Goal: Information Seeking & Learning: Check status

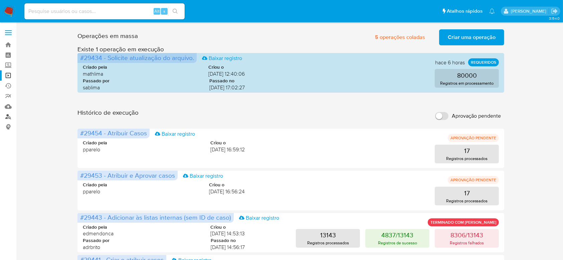
click at [11, 116] on link "Localizador de pessoas" at bounding box center [39, 117] width 79 height 10
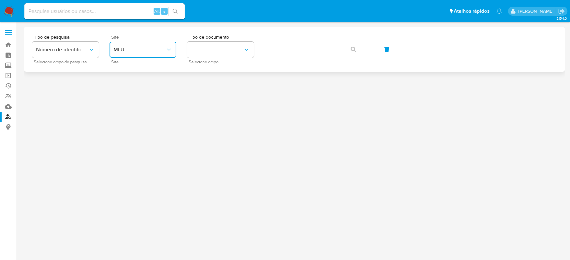
click at [164, 49] on span "MLU" at bounding box center [140, 49] width 52 height 7
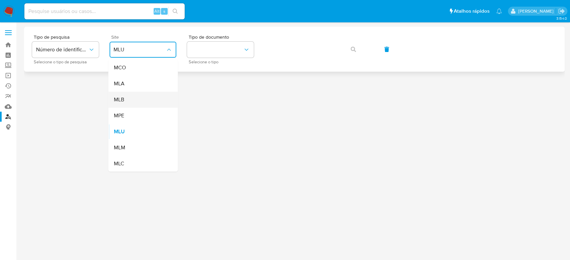
click at [139, 100] on div "MLB" at bounding box center [141, 100] width 55 height 16
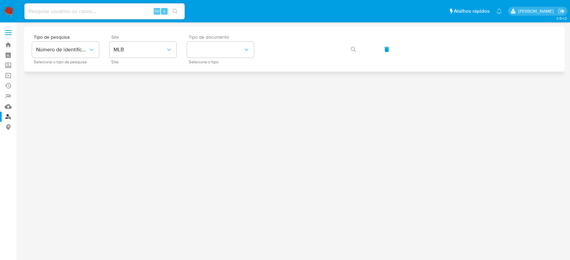
click at [224, 41] on div "Tipo de documento Selecione o tipo" at bounding box center [220, 49] width 67 height 29
click at [224, 48] on button "identificationType" at bounding box center [220, 50] width 67 height 16
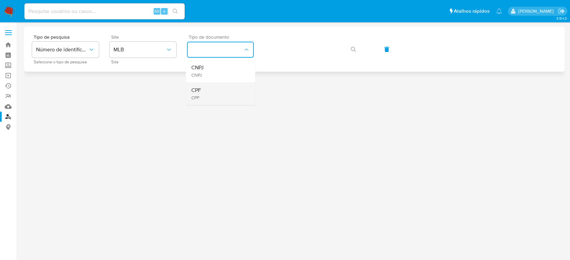
click at [216, 101] on div "CPF CPF" at bounding box center [218, 93] width 55 height 23
click at [356, 46] on button "button" at bounding box center [353, 49] width 23 height 16
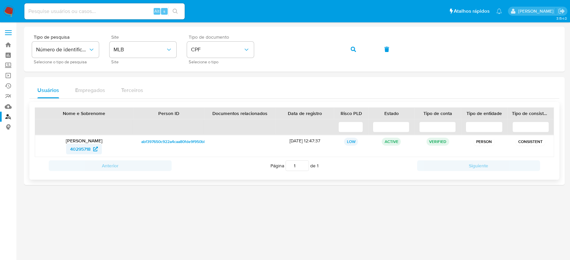
click at [84, 148] on span "40295718" at bounding box center [80, 149] width 20 height 11
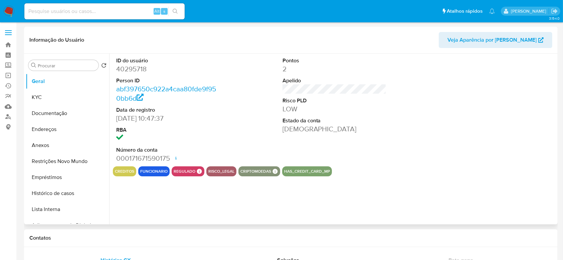
select select "10"
click at [69, 116] on button "Documentação" at bounding box center [65, 113] width 78 height 16
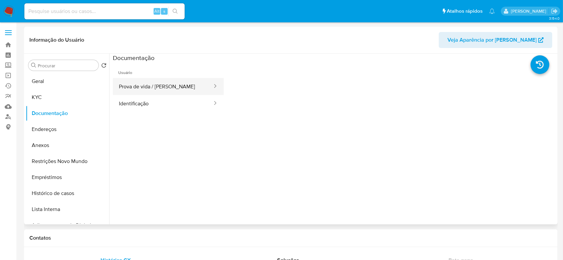
click at [184, 90] on button "Prova de vida / Selfie" at bounding box center [163, 86] width 100 height 17
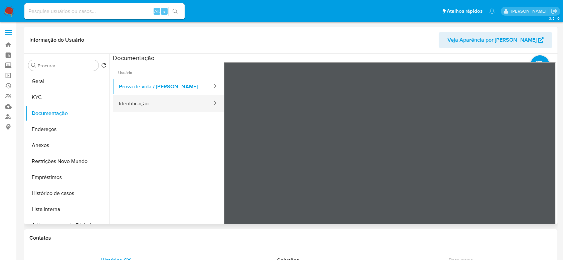
click at [174, 96] on button "Identificação" at bounding box center [163, 103] width 100 height 17
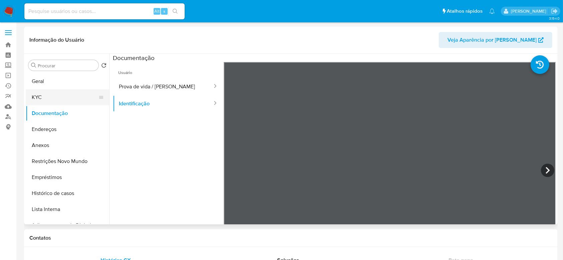
click at [50, 102] on button "KYC" at bounding box center [65, 97] width 78 height 16
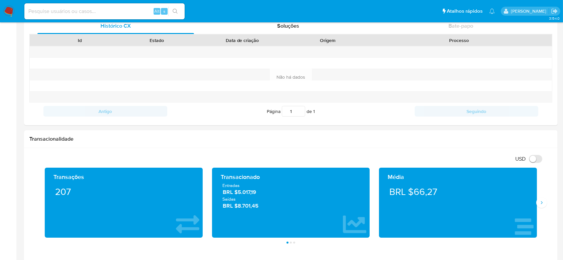
scroll to position [267, 0]
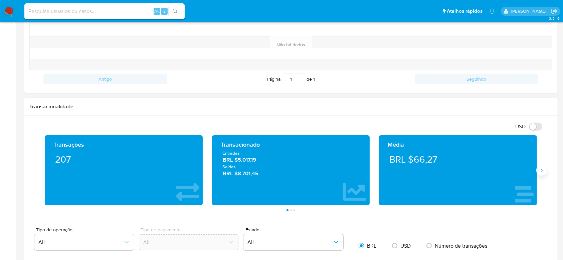
click at [542, 171] on icon "Siguiente" at bounding box center [542, 170] width 2 height 3
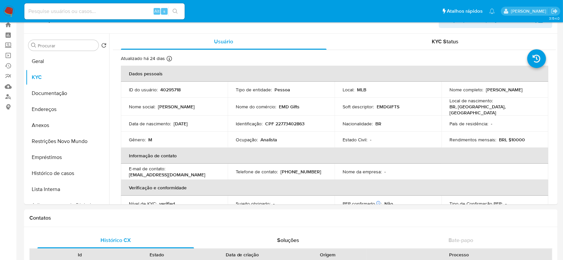
scroll to position [0, 0]
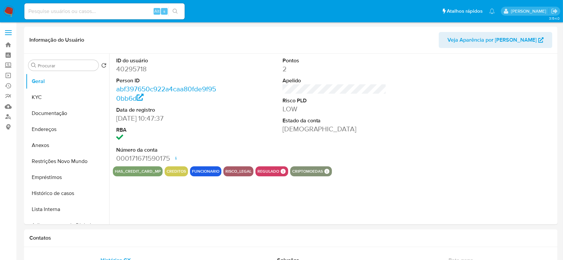
select select "10"
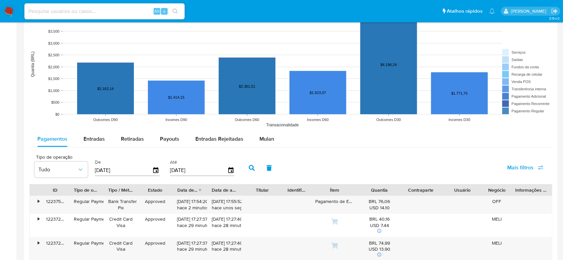
scroll to position [579, 0]
